Goal: Find contact information: Find contact information

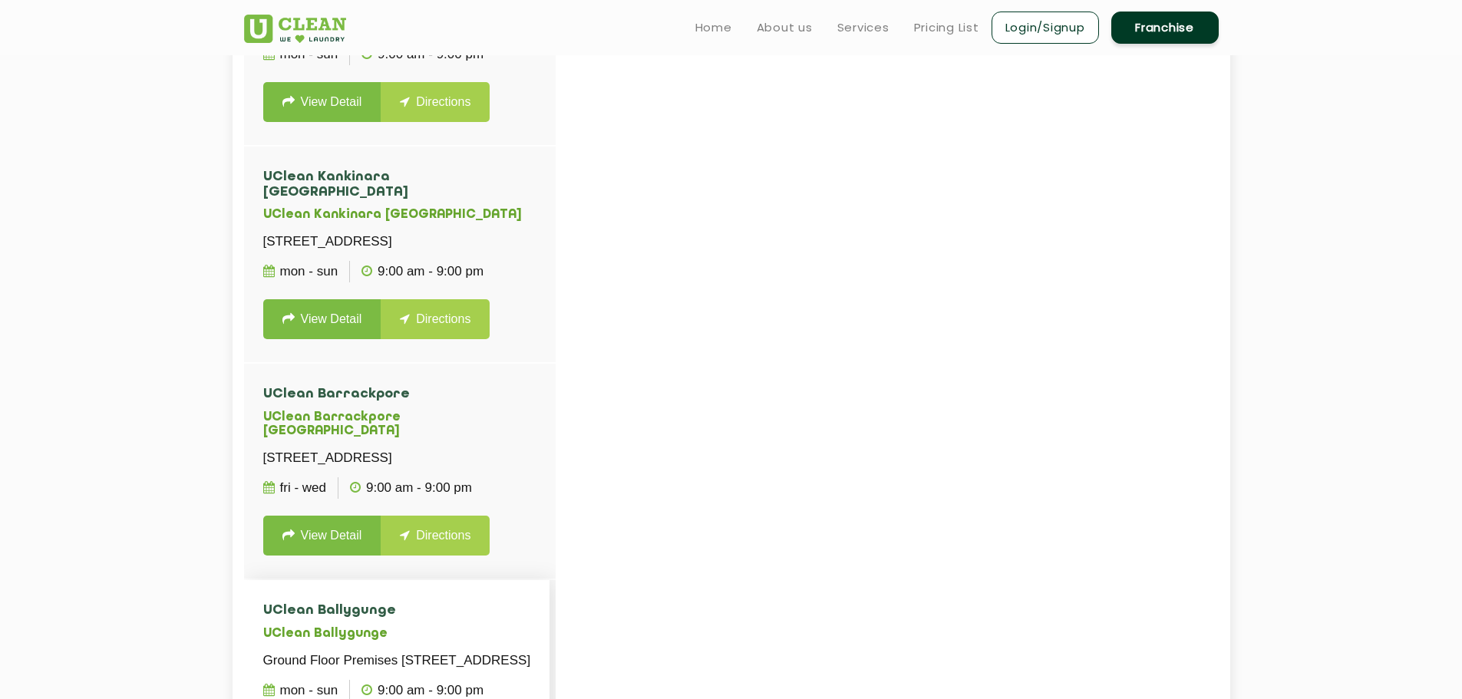
scroll to position [1151, 0]
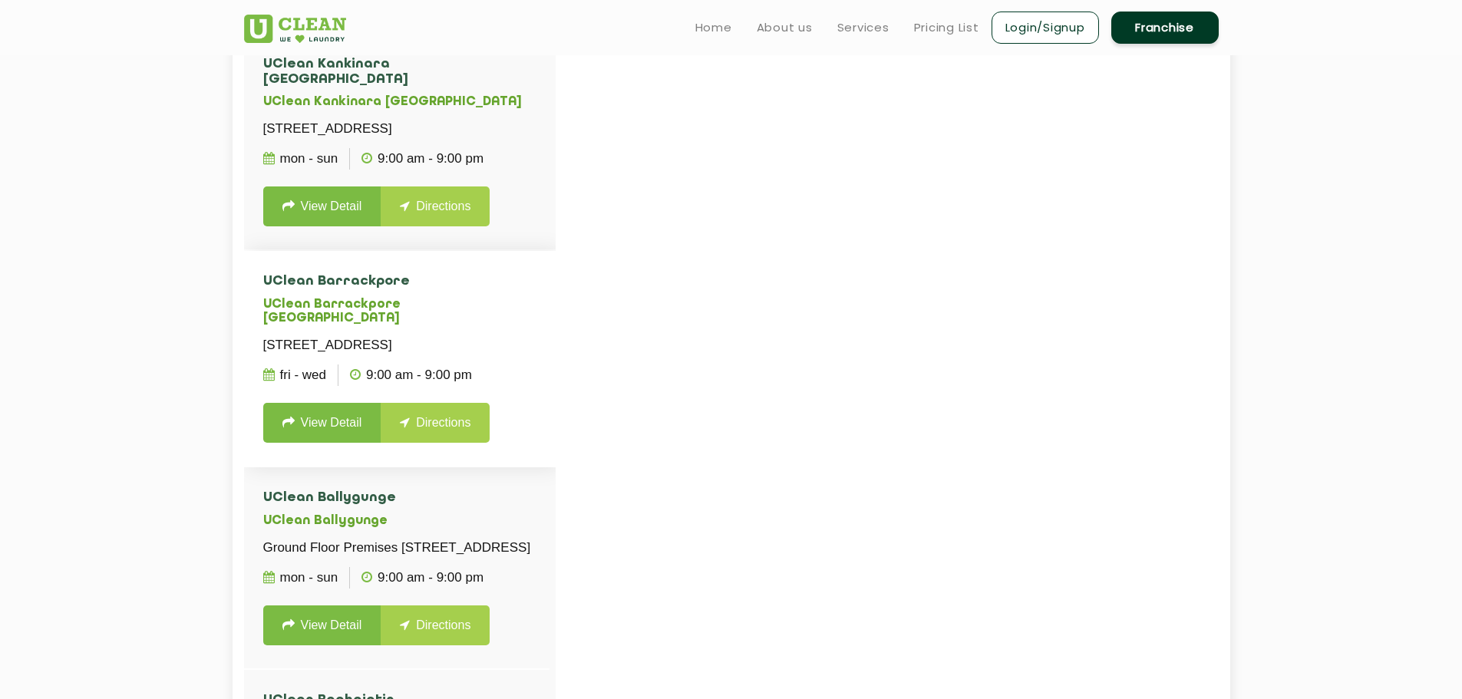
click at [329, 443] on link "View Detail" at bounding box center [322, 423] width 118 height 40
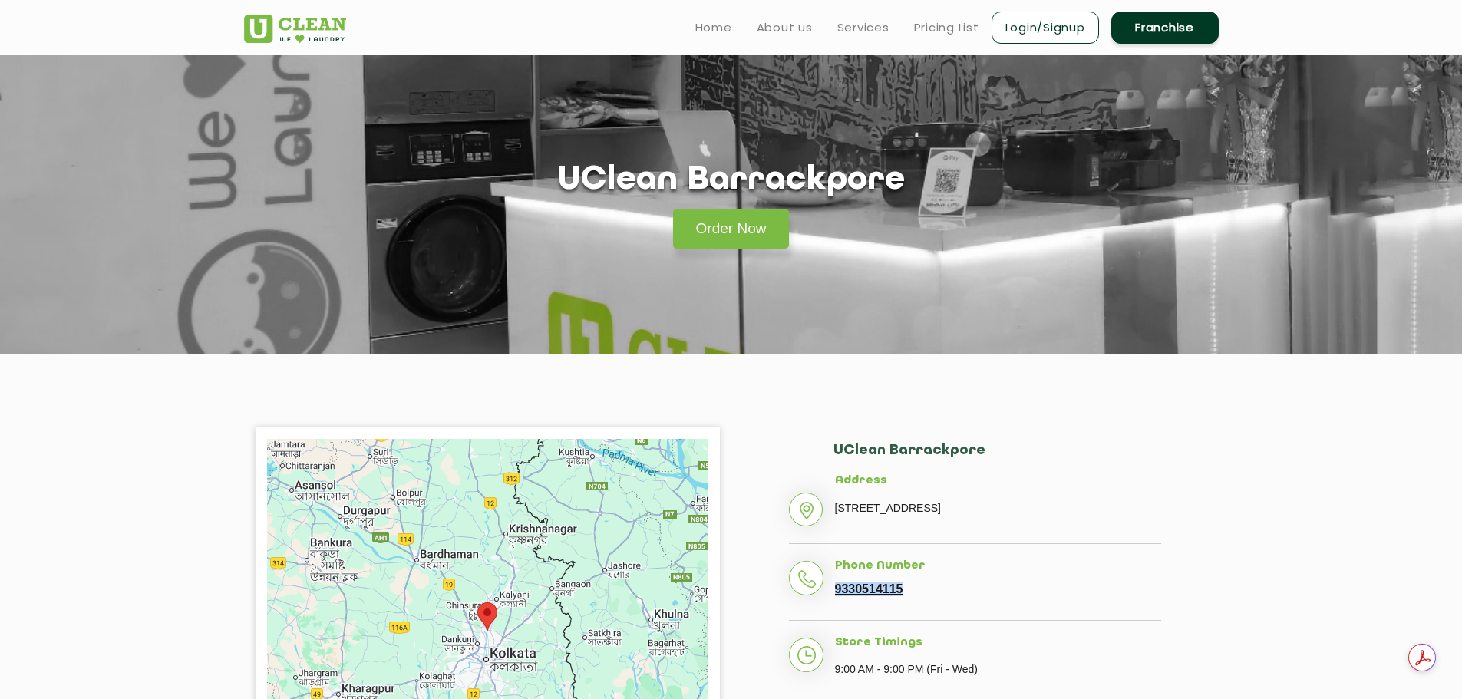
copy link "9330514115"
drag, startPoint x: 921, startPoint y: 609, endPoint x: 836, endPoint y: 613, distance: 85.3
click at [836, 613] on li "Phone Number [PHONE_NUMBER]" at bounding box center [975, 589] width 372 height 61
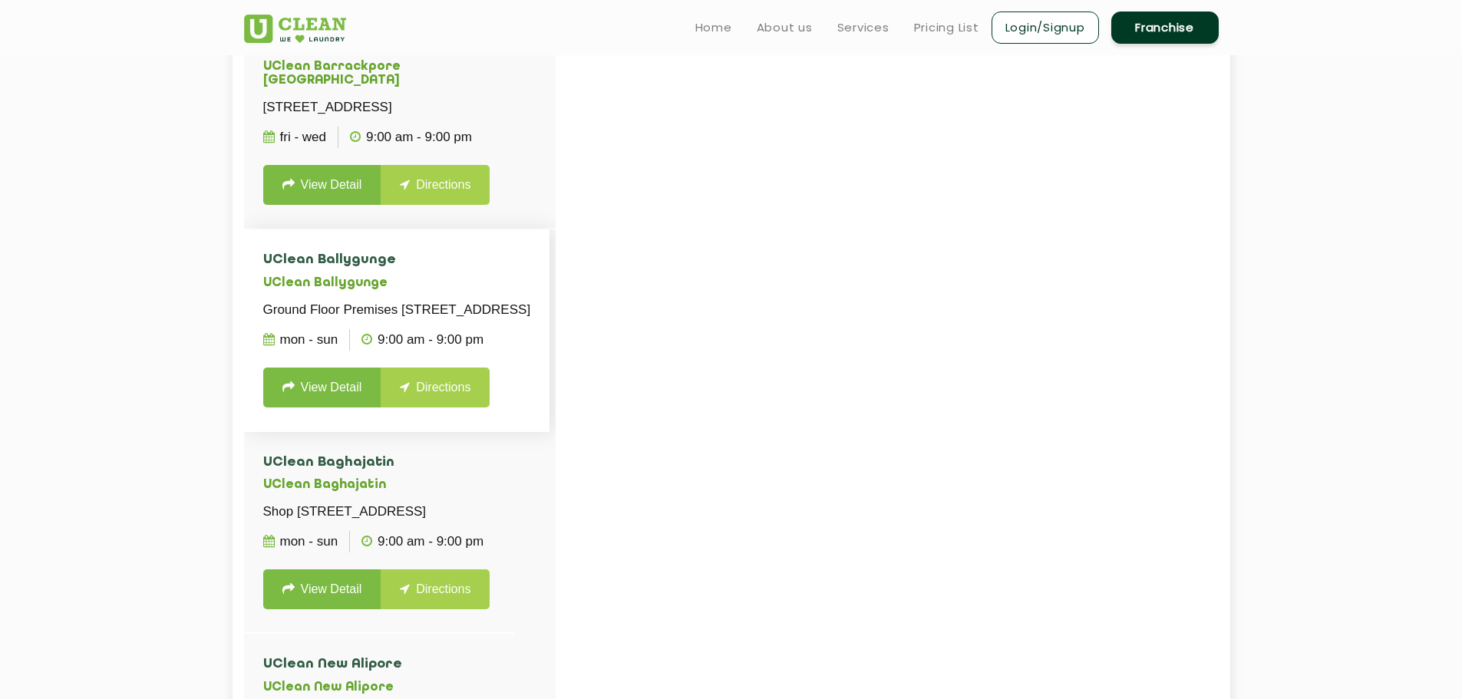
scroll to position [1381, 0]
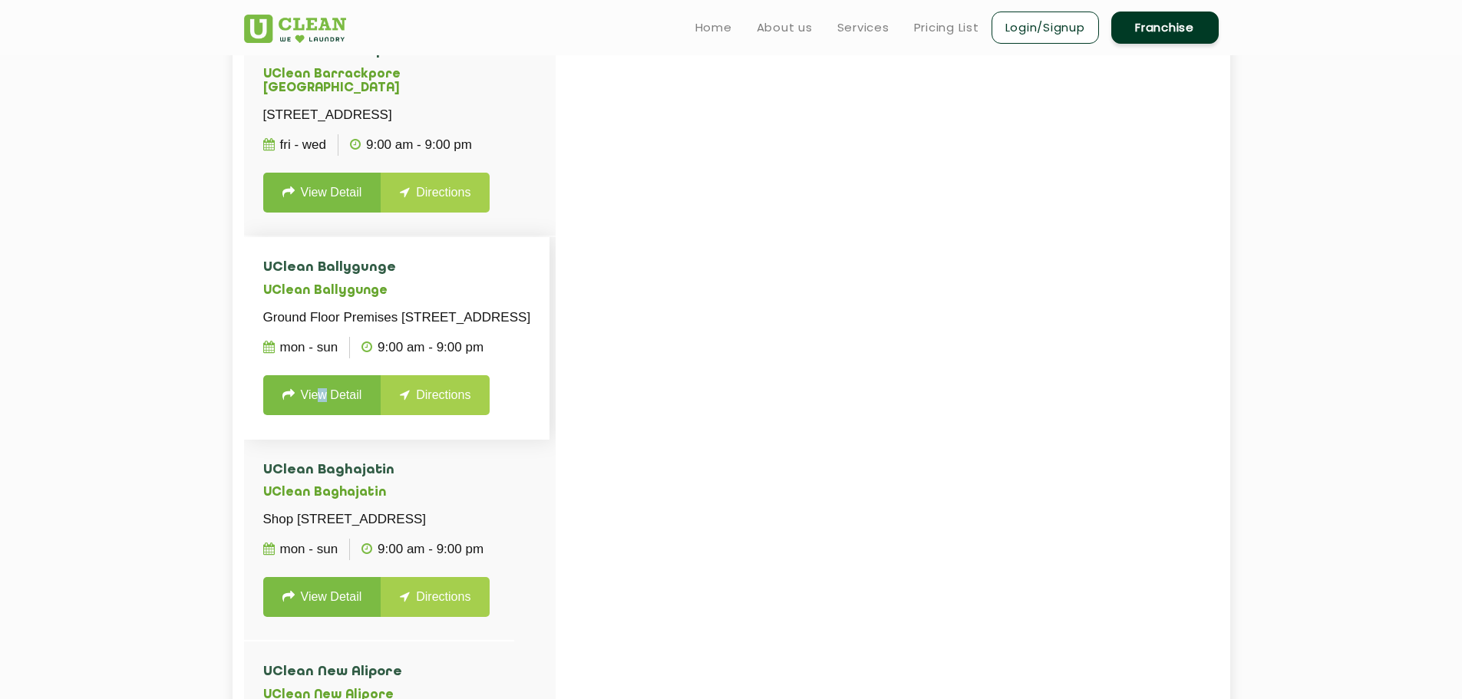
click at [323, 415] on link "View Detail" at bounding box center [322, 395] width 118 height 40
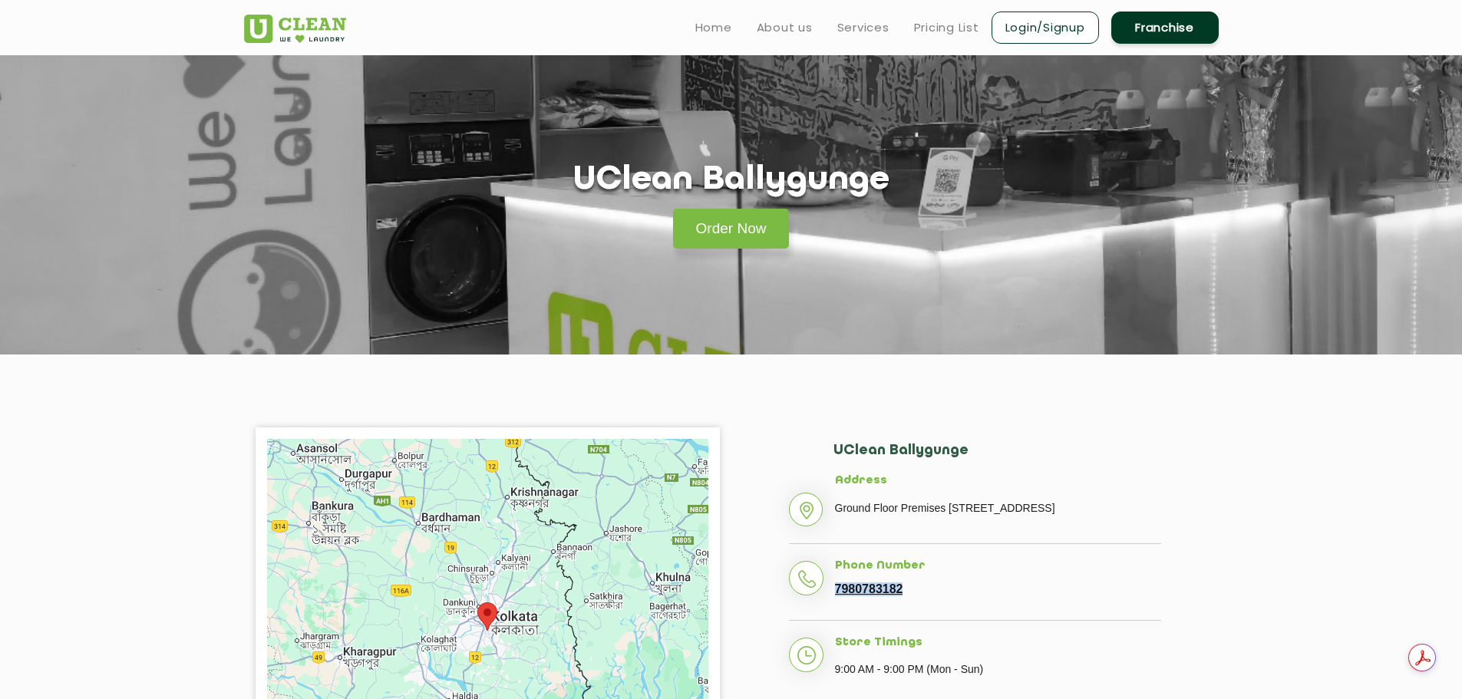
drag, startPoint x: 911, startPoint y: 614, endPoint x: 837, endPoint y: 612, distance: 73.7
click at [837, 612] on li "Phone Number [PHONE_NUMBER]" at bounding box center [975, 589] width 372 height 61
copy link "7980783182"
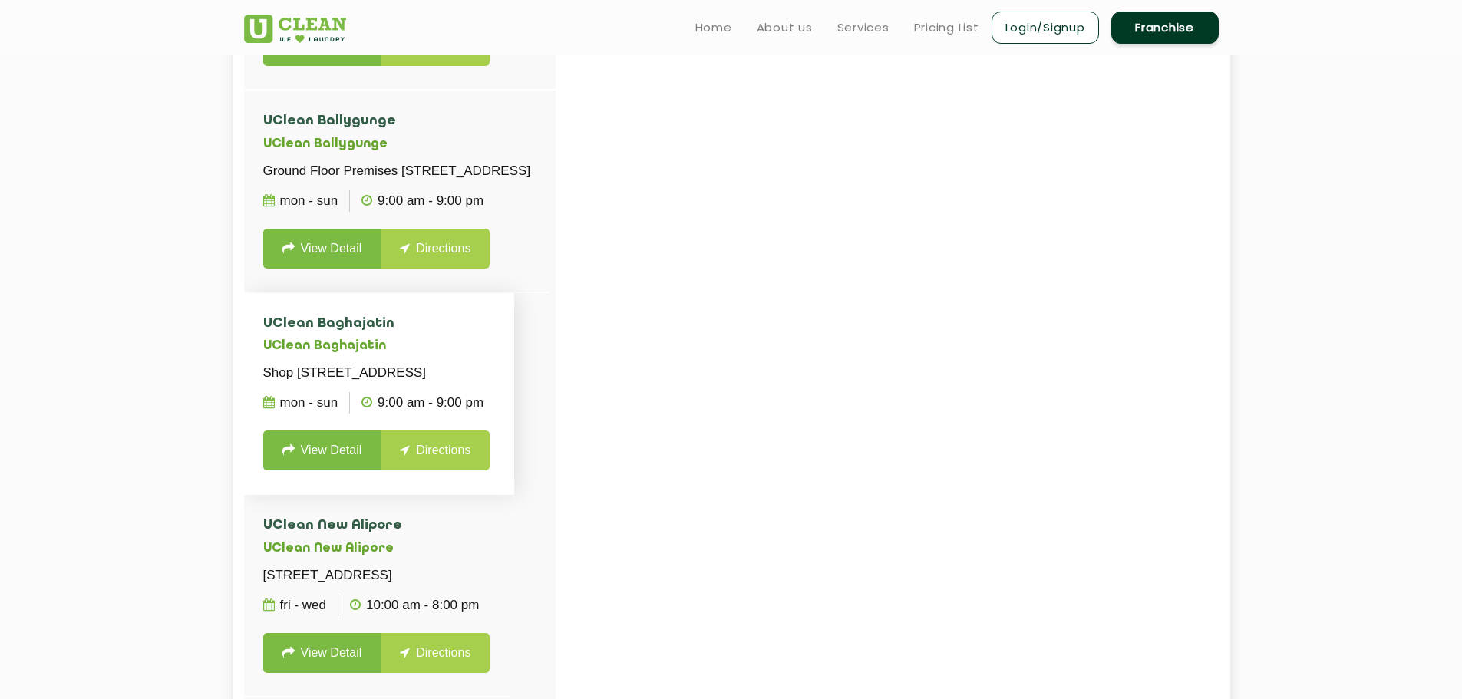
scroll to position [1765, 0]
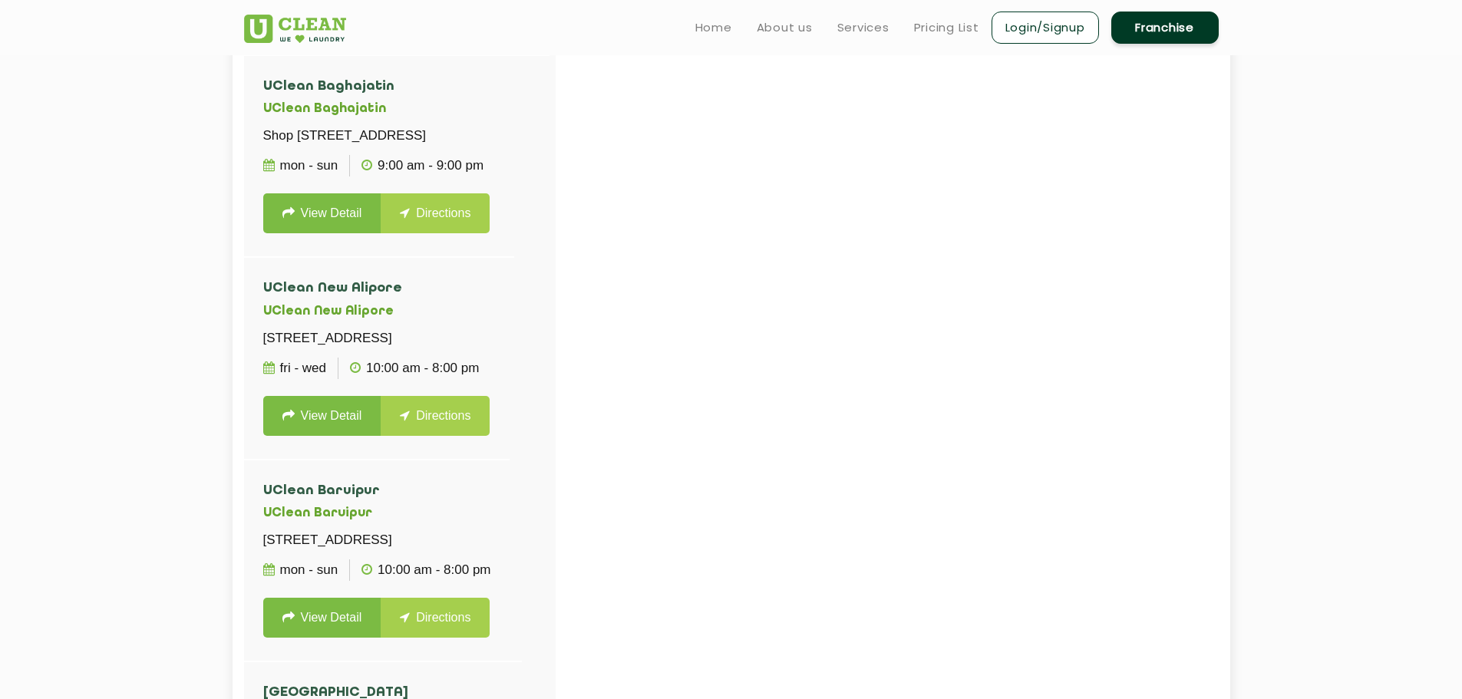
drag, startPoint x: 328, startPoint y: 395, endPoint x: 101, endPoint y: 431, distance: 229.9
click at [101, 431] on section "UClean [GEOGRAPHIC_DATA] [GEOGRAPHIC_DATA] [STREET_ADDRESS] Mon - Sun 09:00 - 2…" at bounding box center [731, 381] width 1462 height 822
drag, startPoint x: 299, startPoint y: 397, endPoint x: 168, endPoint y: 417, distance: 132.9
click at [168, 417] on section "UClean [GEOGRAPHIC_DATA] [GEOGRAPHIC_DATA] [STREET_ADDRESS] Mon - Sun 09:00 - 2…" at bounding box center [731, 381] width 1462 height 822
click at [308, 233] on link "View Detail" at bounding box center [322, 213] width 118 height 40
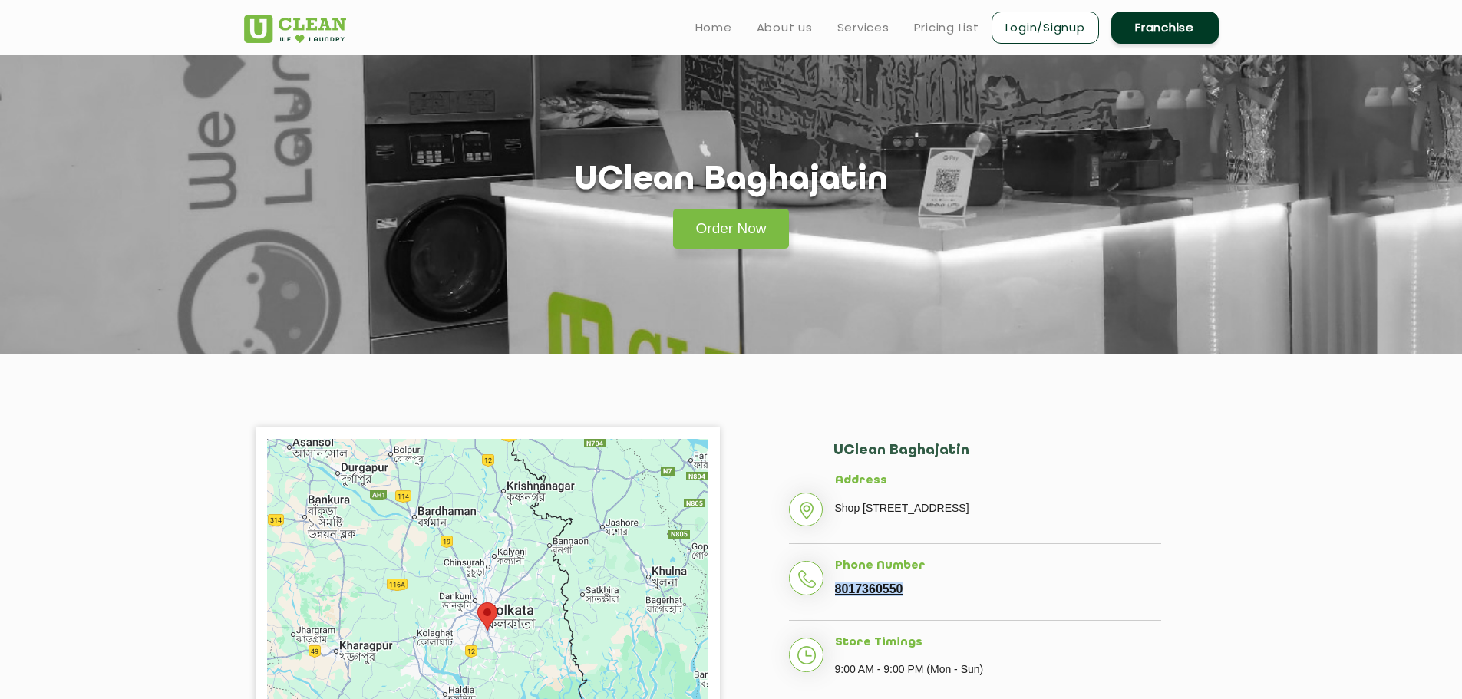
drag, startPoint x: 919, startPoint y: 613, endPoint x: 837, endPoint y: 614, distance: 82.9
click at [837, 614] on li "Phone Number [PHONE_NUMBER]" at bounding box center [975, 589] width 372 height 61
copy link "8017360550"
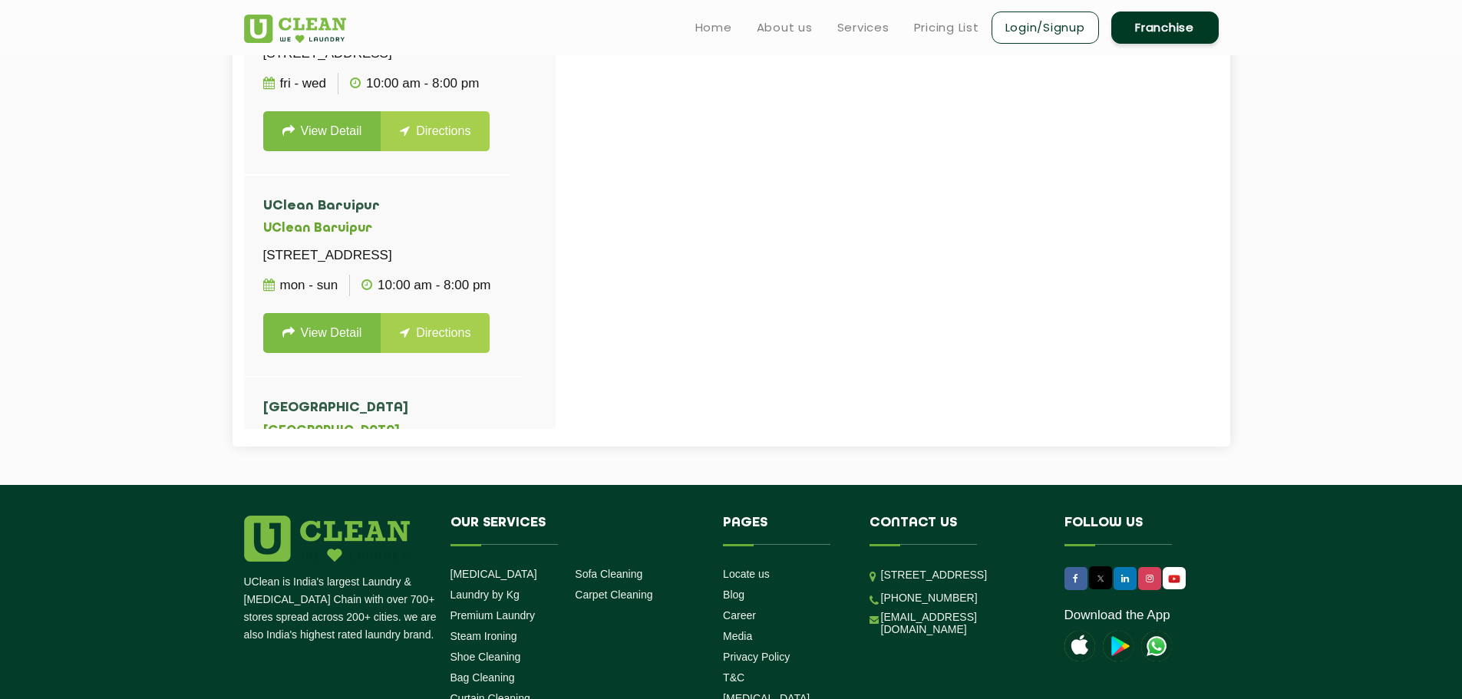
scroll to position [1765, 0]
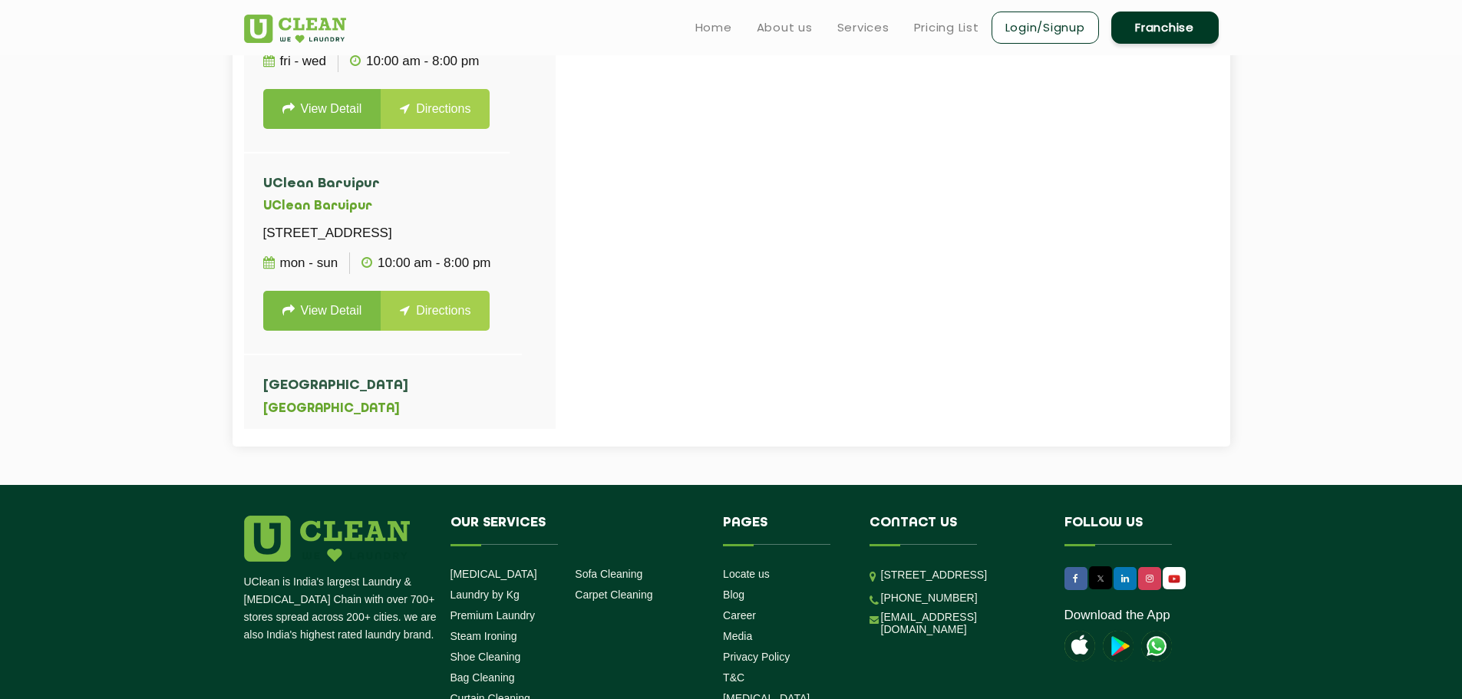
drag, startPoint x: 340, startPoint y: 312, endPoint x: 144, endPoint y: 345, distance: 198.6
click at [144, 345] on section "UClean [GEOGRAPHIC_DATA] [GEOGRAPHIC_DATA] [STREET_ADDRESS] Mon - Sun 09:00 - 2…" at bounding box center [731, 74] width 1462 height 822
click at [318, 129] on link "View Detail" at bounding box center [322, 109] width 118 height 40
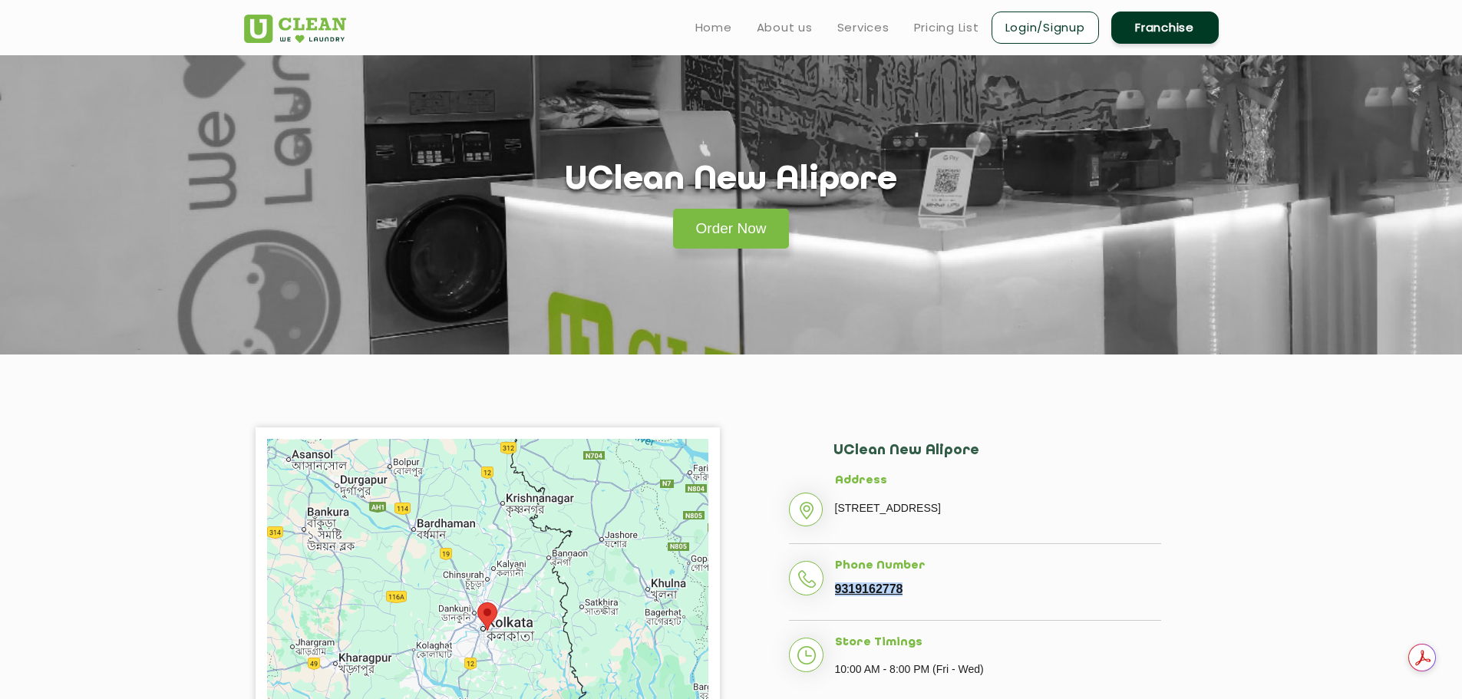
drag, startPoint x: 915, startPoint y: 609, endPoint x: 832, endPoint y: 612, distance: 82.9
click at [832, 612] on li "Phone Number [PHONE_NUMBER]" at bounding box center [975, 589] width 372 height 61
copy link "9319162778"
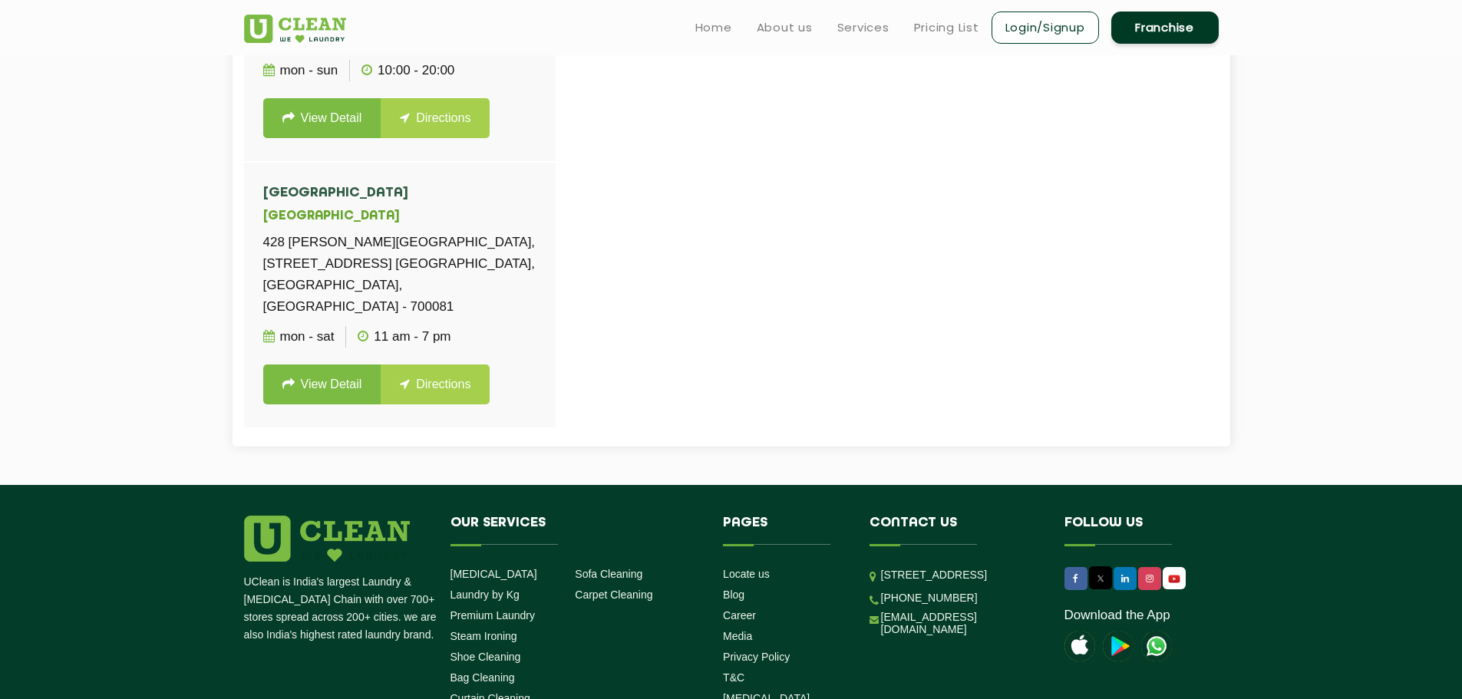
scroll to position [6362, 0]
drag, startPoint x: 338, startPoint y: 389, endPoint x: 314, endPoint y: 388, distance: 23.8
click at [314, 388] on link "View Detail" at bounding box center [322, 385] width 118 height 40
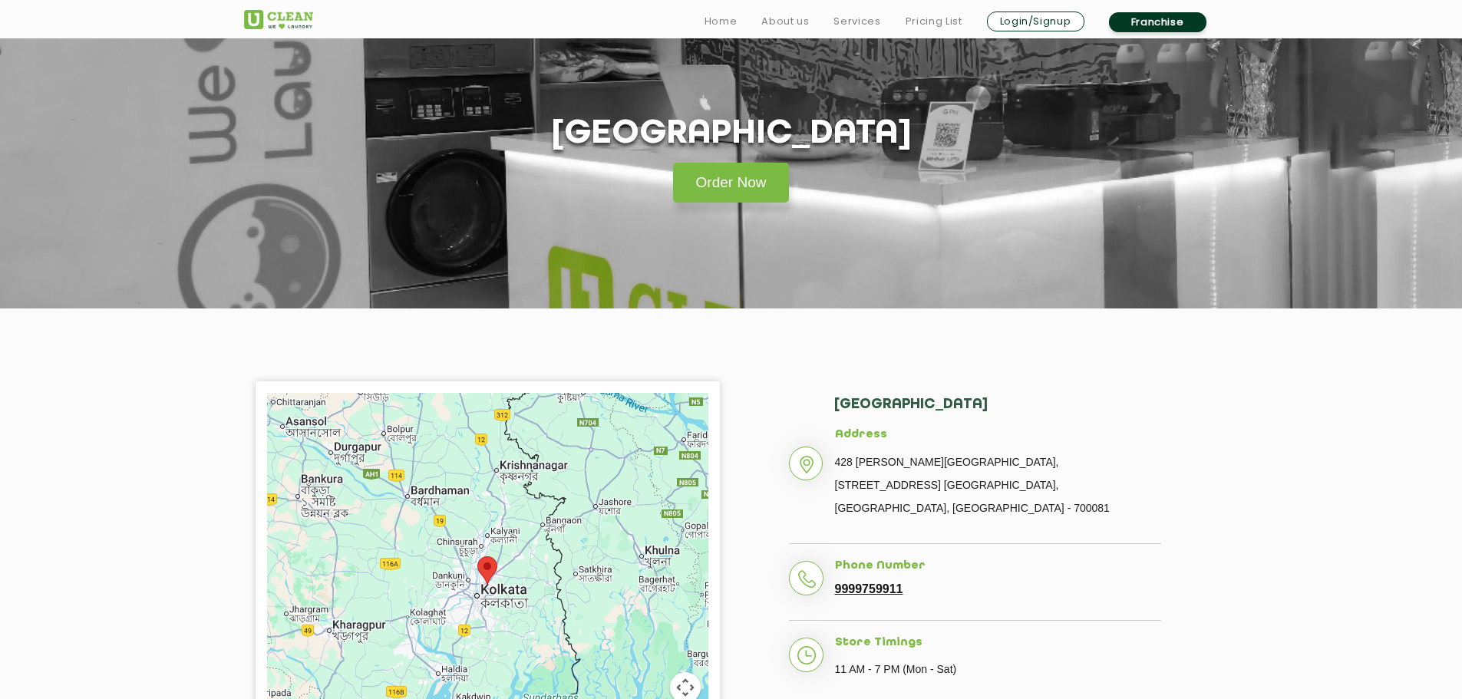
scroll to position [153, 0]
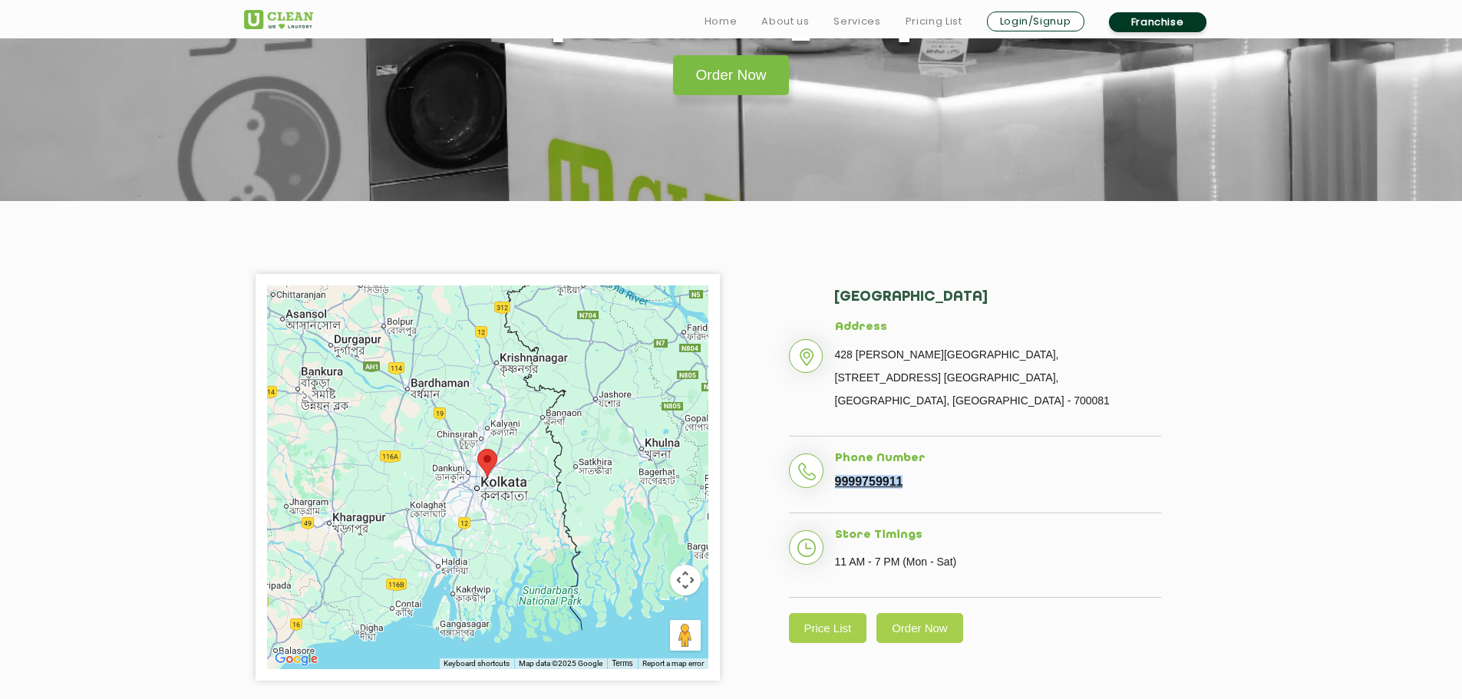
drag, startPoint x: 903, startPoint y: 461, endPoint x: 831, endPoint y: 462, distance: 71.4
click at [831, 462] on li "Phone Number [PHONE_NUMBER]" at bounding box center [975, 482] width 372 height 61
copy link "9999759911"
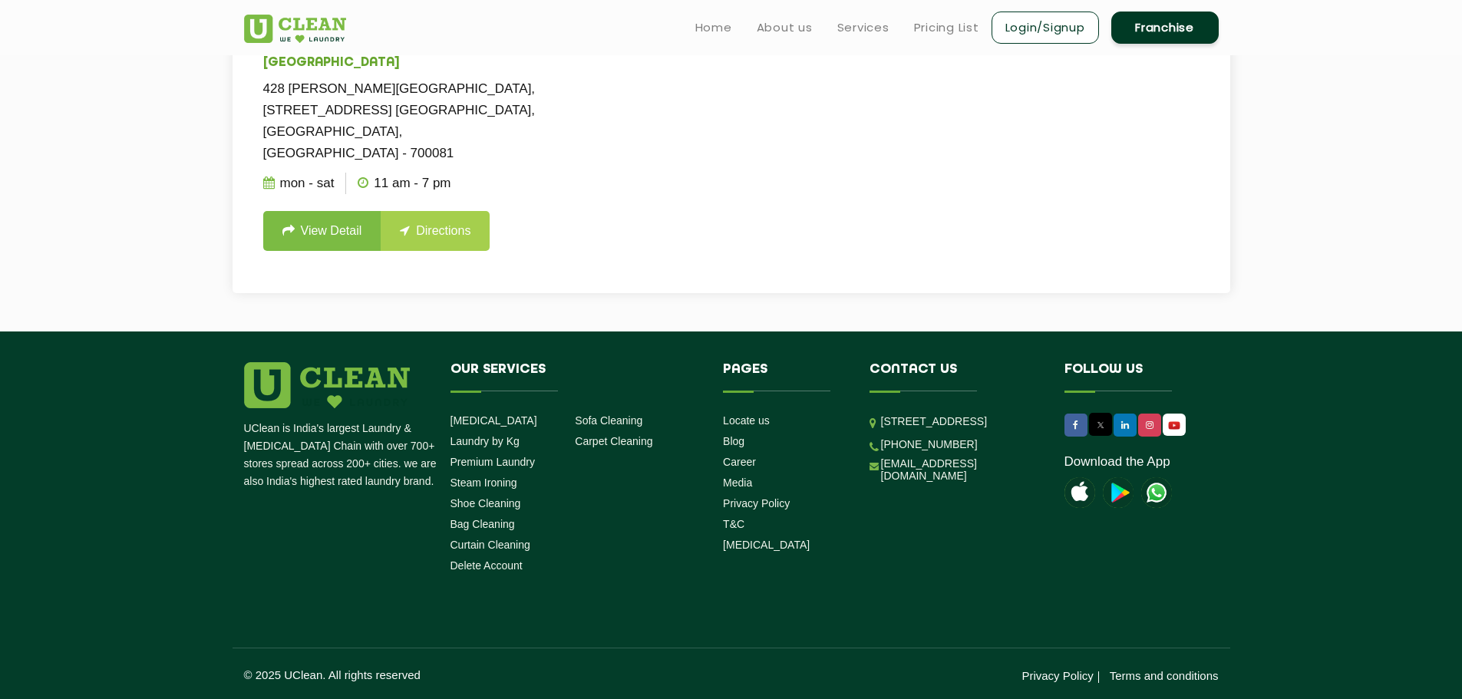
scroll to position [6132, 0]
drag, startPoint x: 313, startPoint y: 229, endPoint x: 302, endPoint y: 240, distance: 15.2
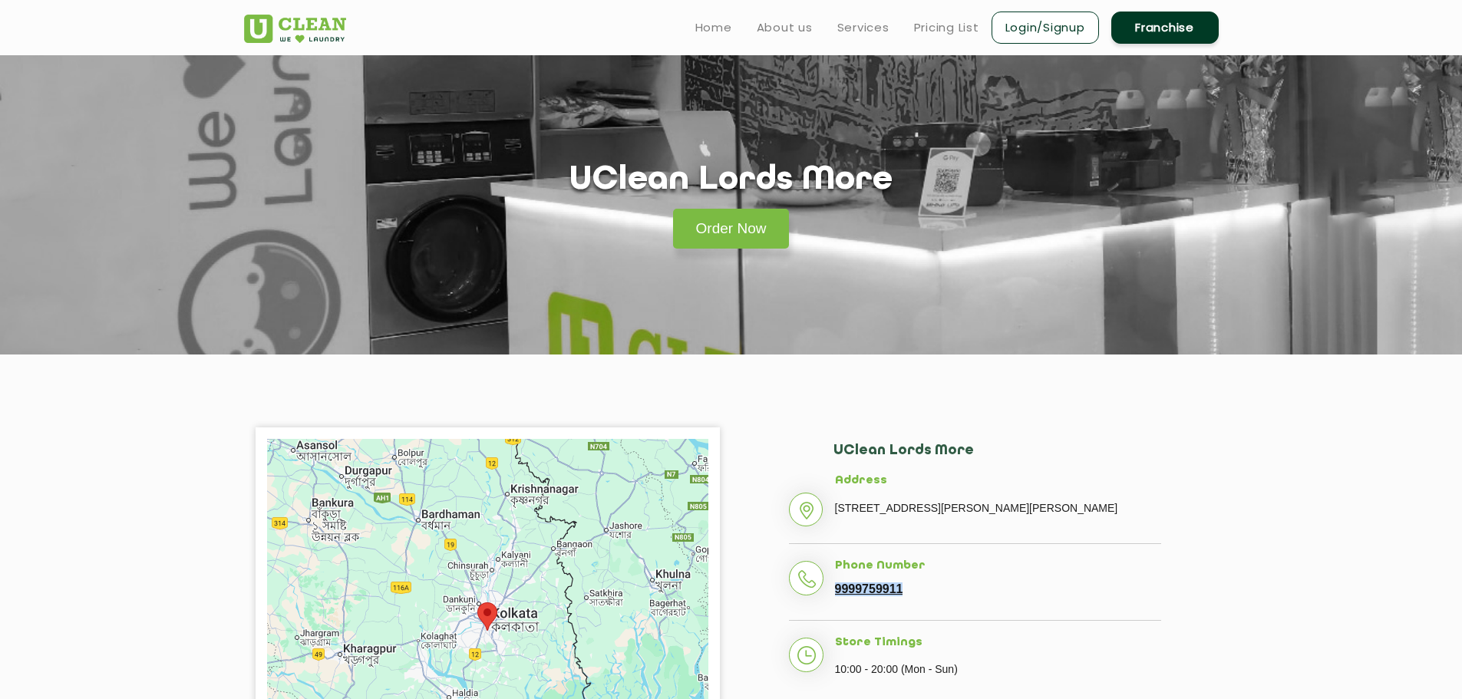
drag, startPoint x: 912, startPoint y: 612, endPoint x: 836, endPoint y: 609, distance: 76.8
click at [836, 609] on li "Phone Number [PHONE_NUMBER]" at bounding box center [975, 589] width 372 height 61
copy link "9999759911"
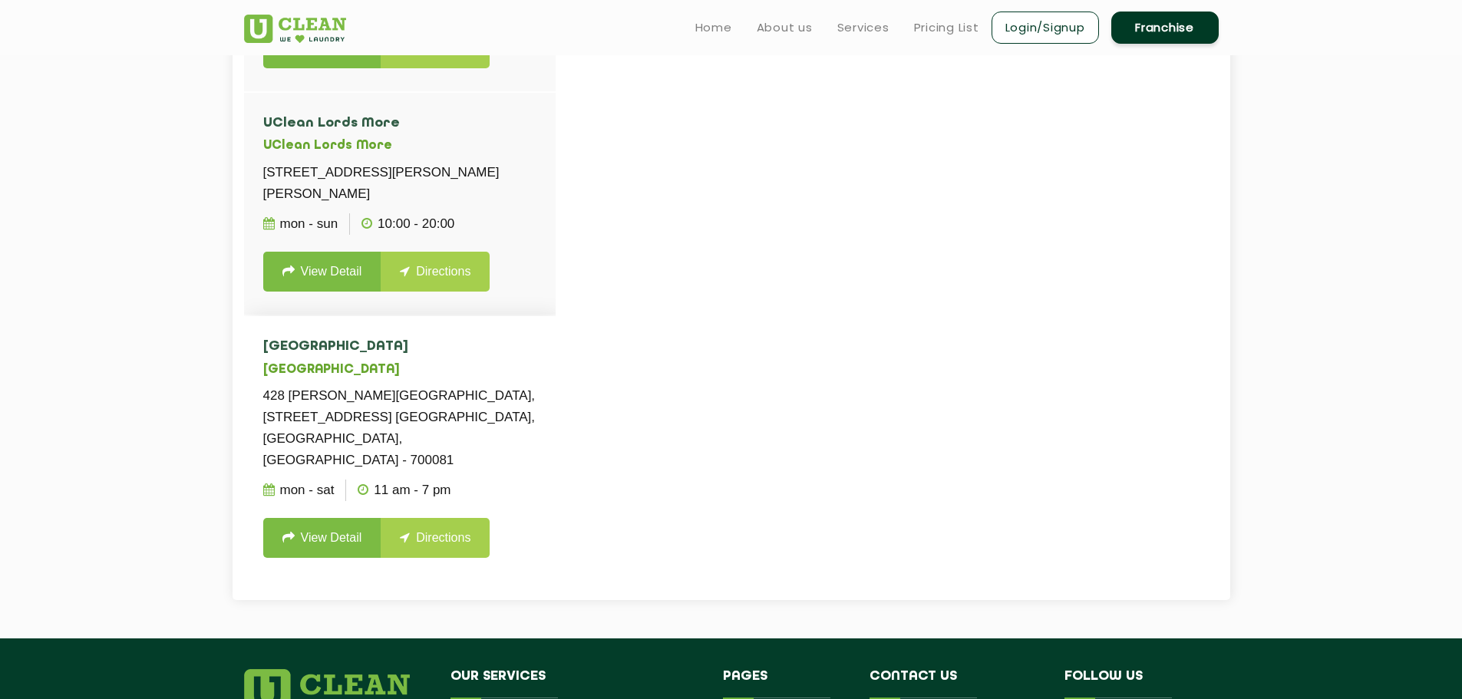
scroll to position [6055, 0]
drag, startPoint x: 325, startPoint y: 375, endPoint x: 309, endPoint y: 368, distance: 17.5
click at [309, 68] on link "View Detail" at bounding box center [322, 48] width 118 height 40
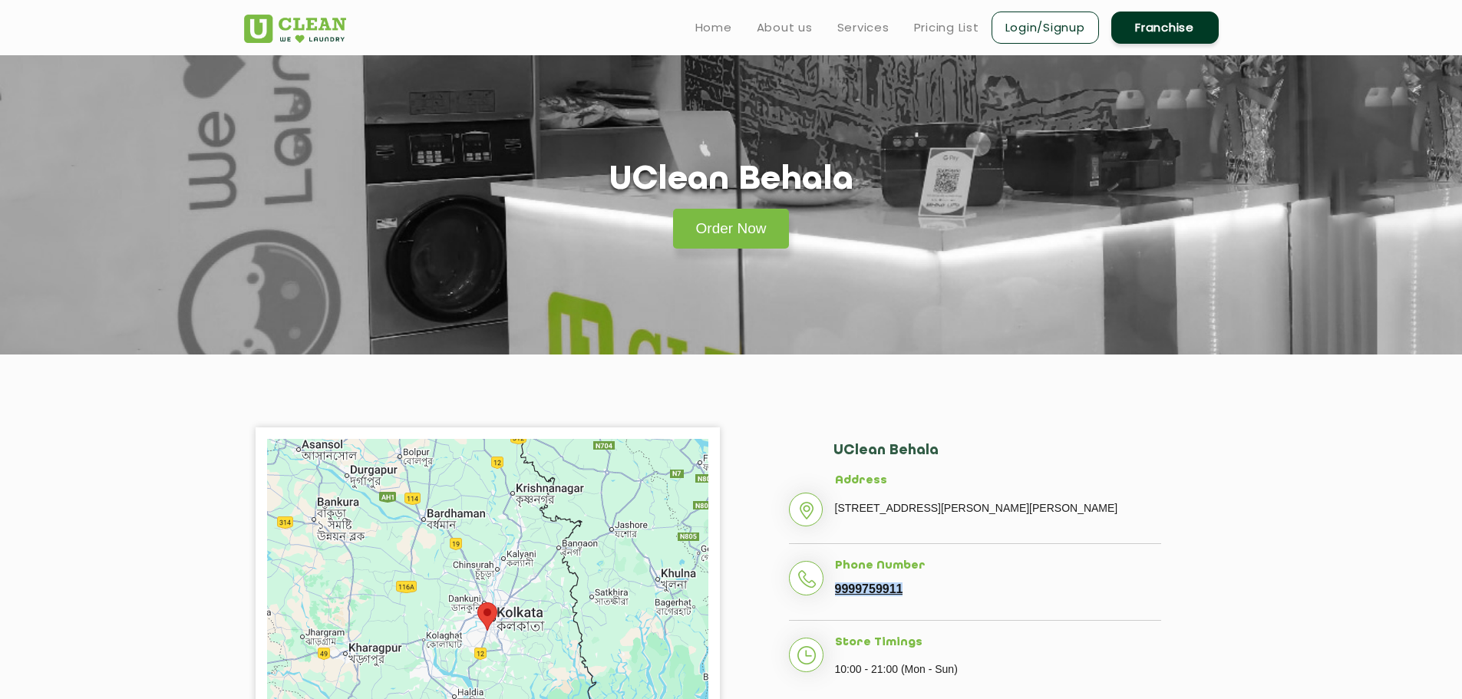
drag, startPoint x: 909, startPoint y: 614, endPoint x: 836, endPoint y: 617, distance: 73.7
click at [836, 617] on li "Phone Number [PHONE_NUMBER]" at bounding box center [975, 589] width 372 height 61
copy link "9999759911"
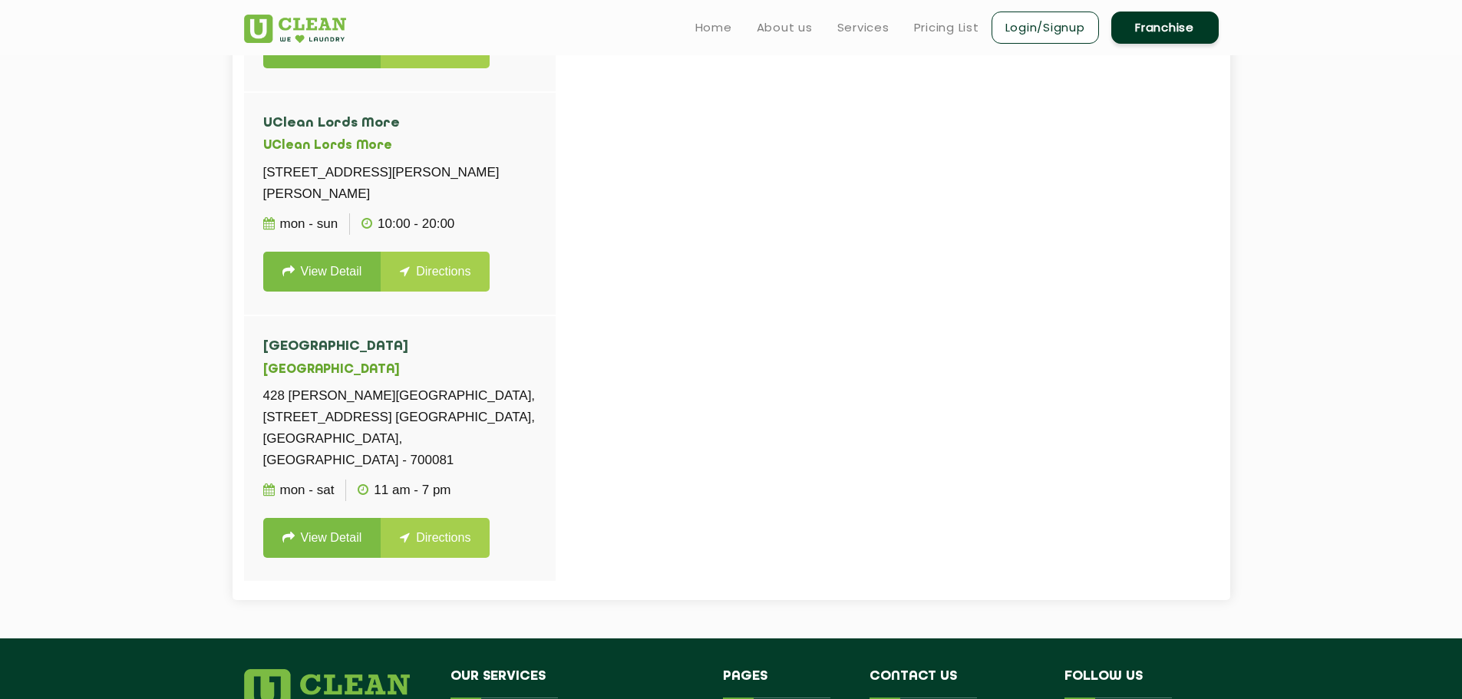
scroll to position [5909, 0]
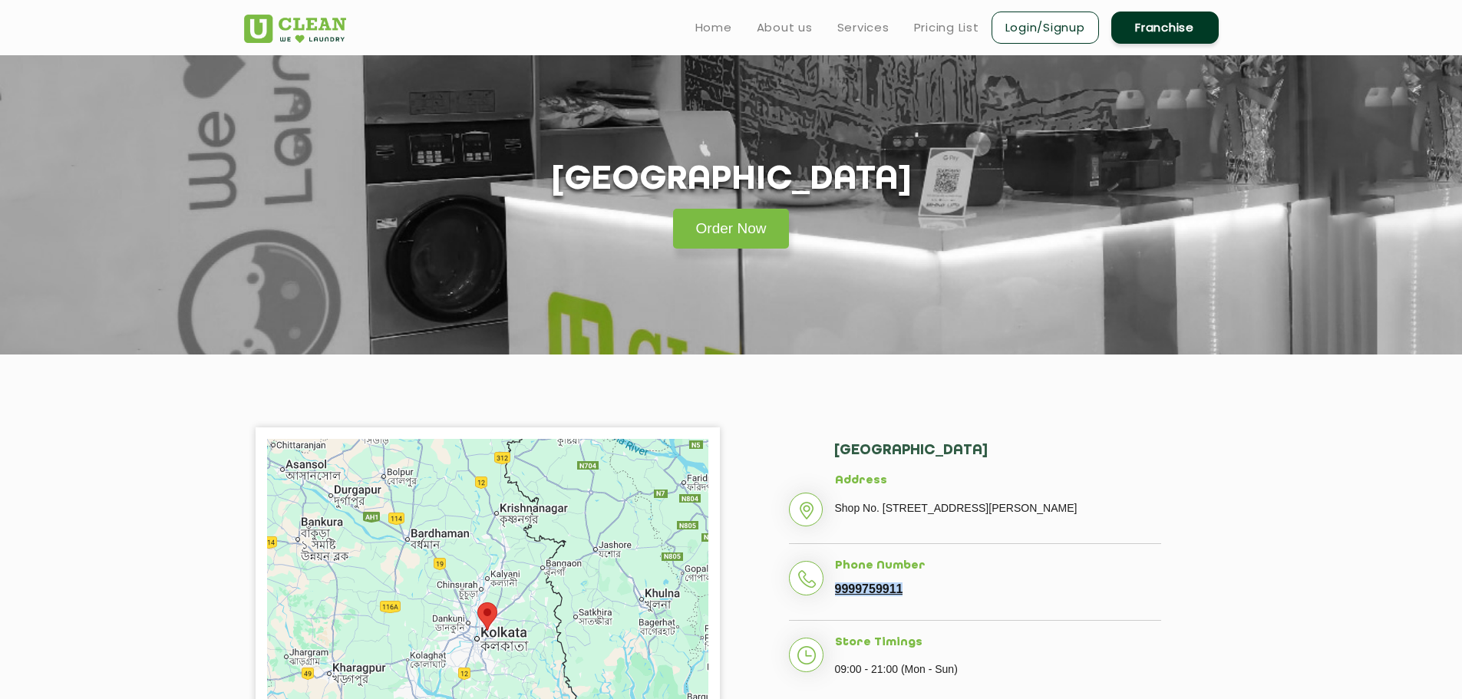
drag, startPoint x: 908, startPoint y: 636, endPoint x: 837, endPoint y: 629, distance: 70.9
click at [837, 621] on li "Phone Number [PHONE_NUMBER]" at bounding box center [975, 589] width 372 height 61
copy link "9999759911"
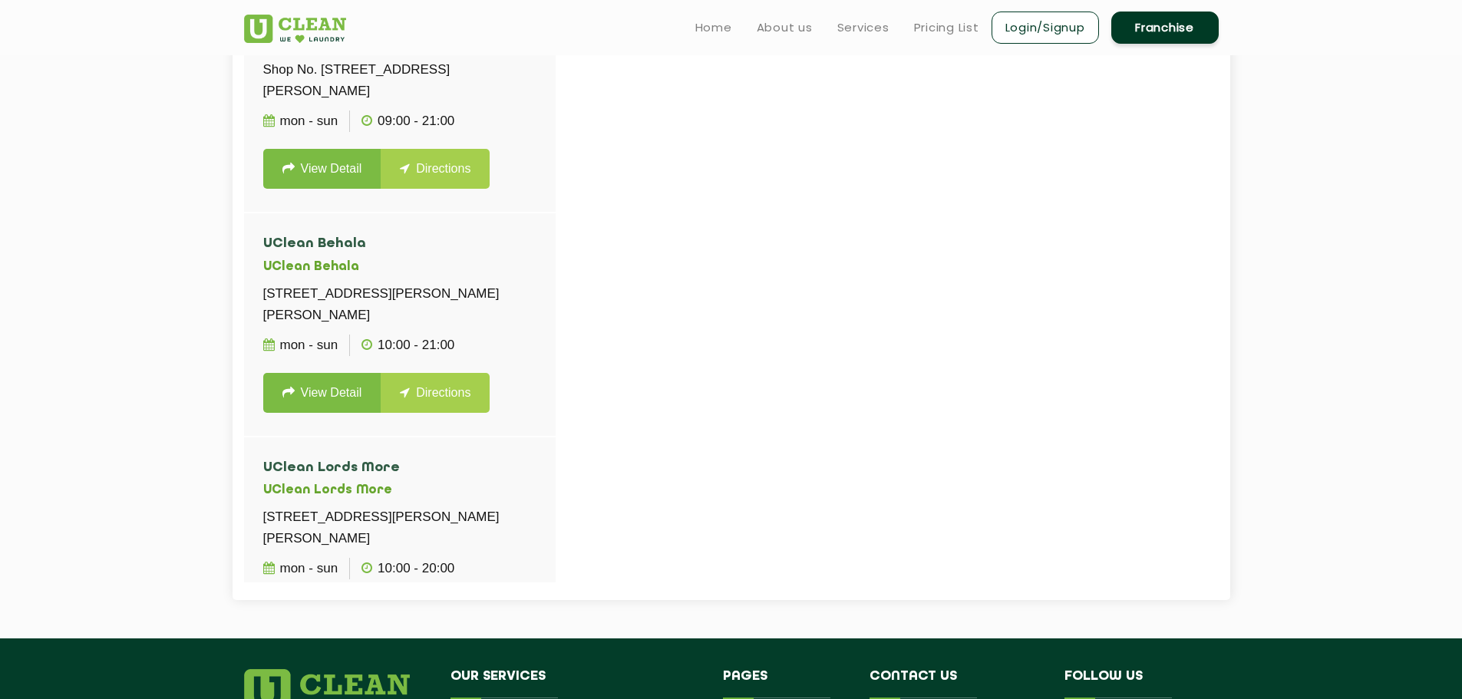
scroll to position [5526, 0]
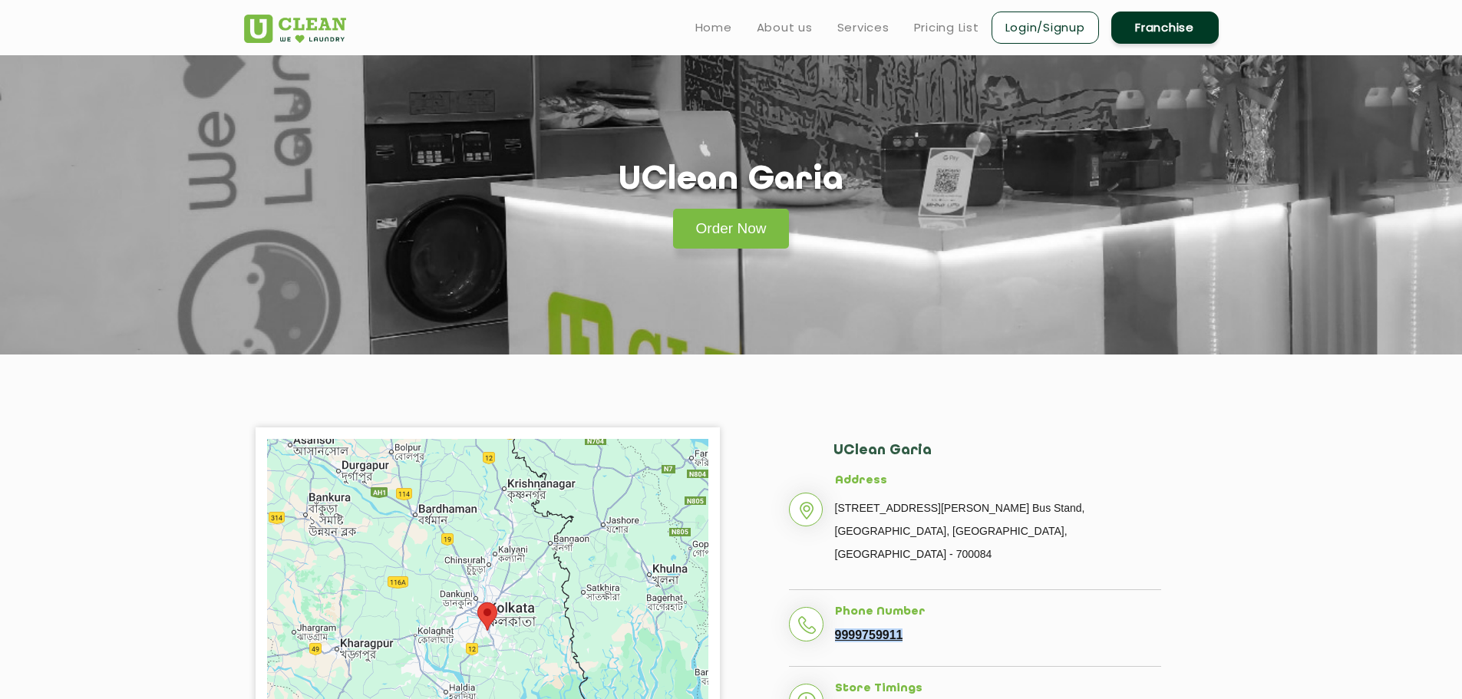
drag, startPoint x: 909, startPoint y: 616, endPoint x: 833, endPoint y: 615, distance: 76.0
click at [833, 615] on li "Phone Number [PHONE_NUMBER]" at bounding box center [975, 636] width 372 height 61
copy link "9999759911"
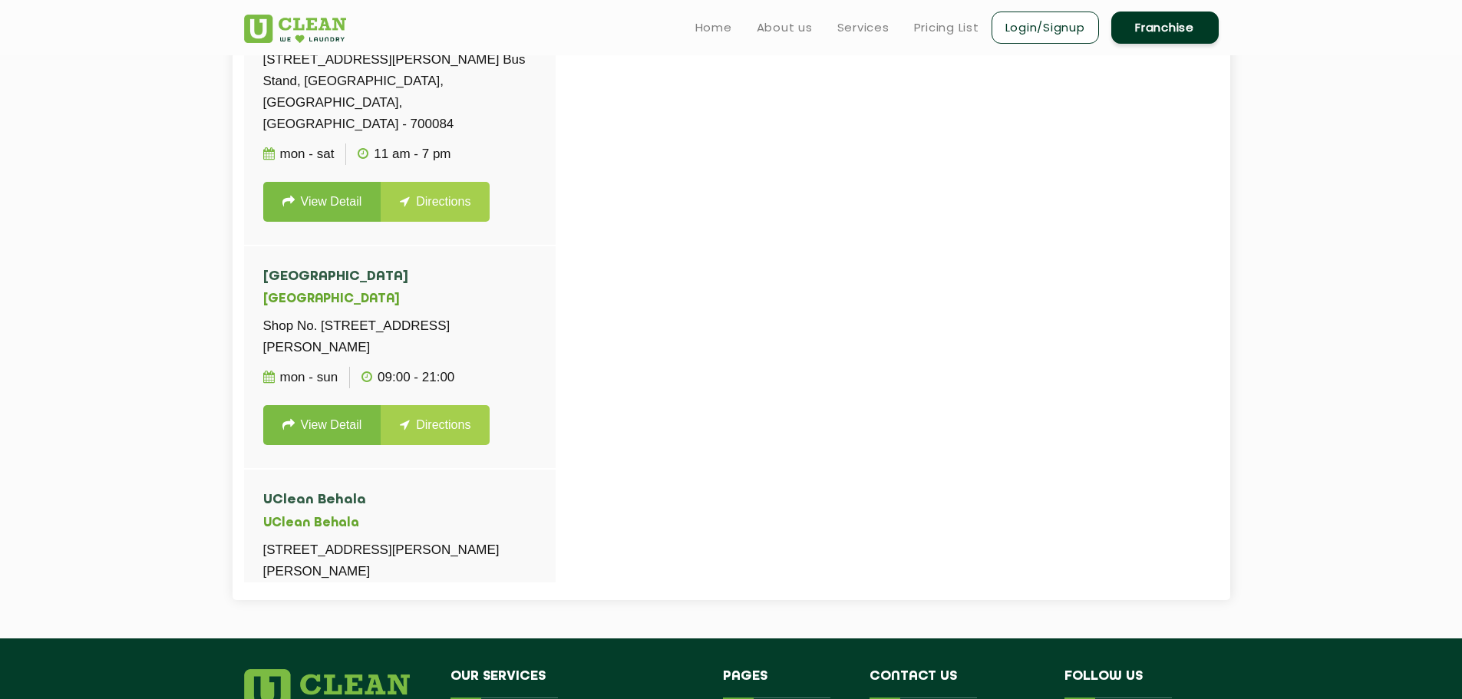
scroll to position [5295, 0]
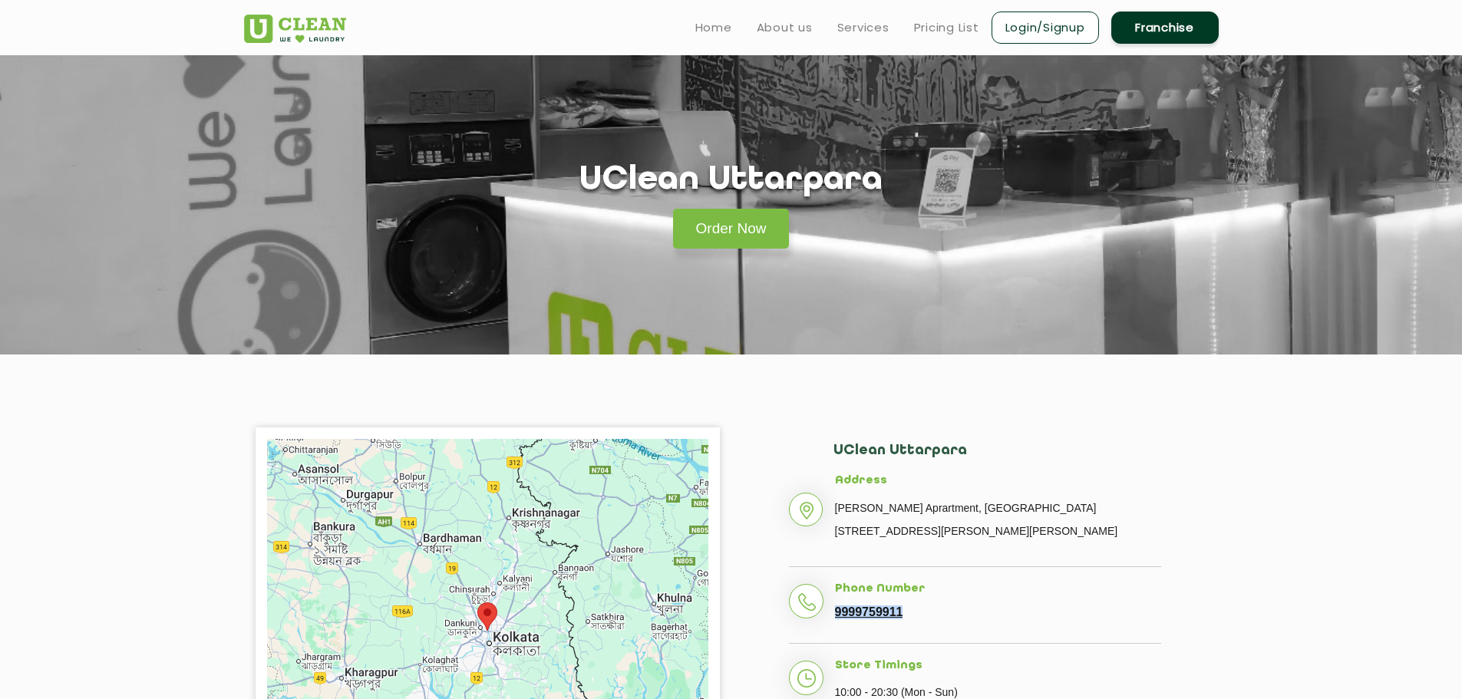
drag, startPoint x: 907, startPoint y: 613, endPoint x: 837, endPoint y: 618, distance: 70.8
click at [837, 618] on li "Phone Number [PHONE_NUMBER]" at bounding box center [975, 612] width 372 height 61
copy link "9999759911"
